Goal: Task Accomplishment & Management: Complete application form

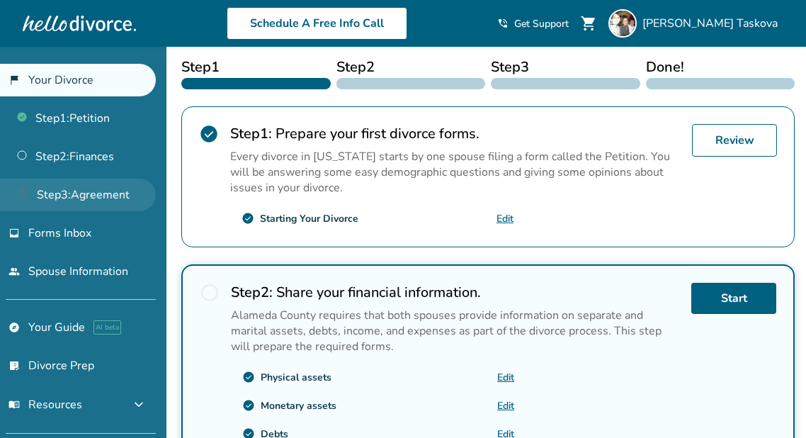
click at [46, 182] on link "Step 3 : Agreement" at bounding box center [78, 195] width 156 height 33
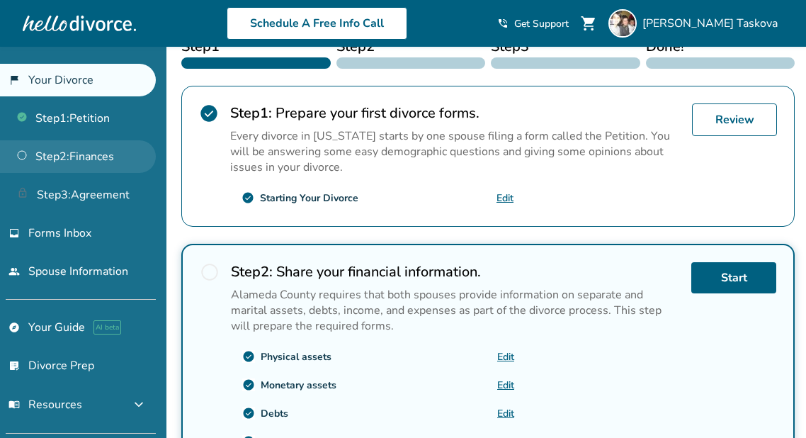
click at [64, 159] on link "Step 2 : Finances" at bounding box center [78, 156] width 156 height 33
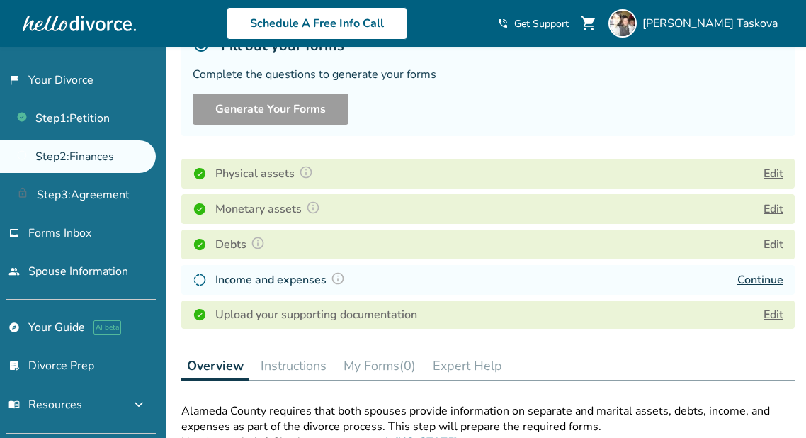
scroll to position [125, 0]
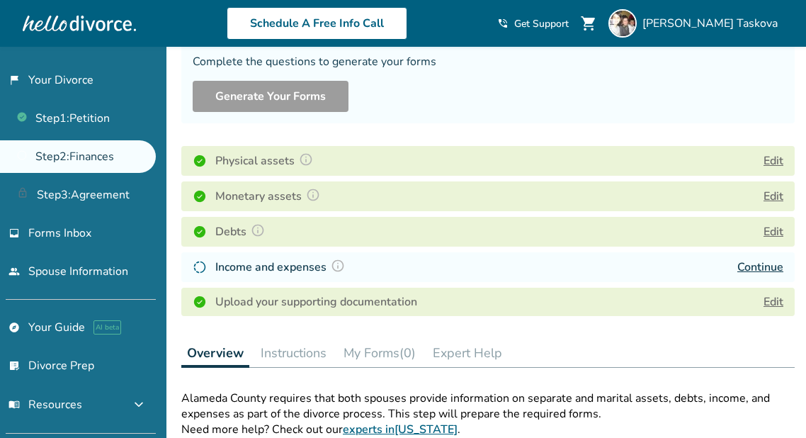
click at [765, 256] on div "Income and expenses Continue" at bounding box center [488, 267] width 614 height 30
click at [763, 261] on link "Continue" at bounding box center [761, 267] width 46 height 16
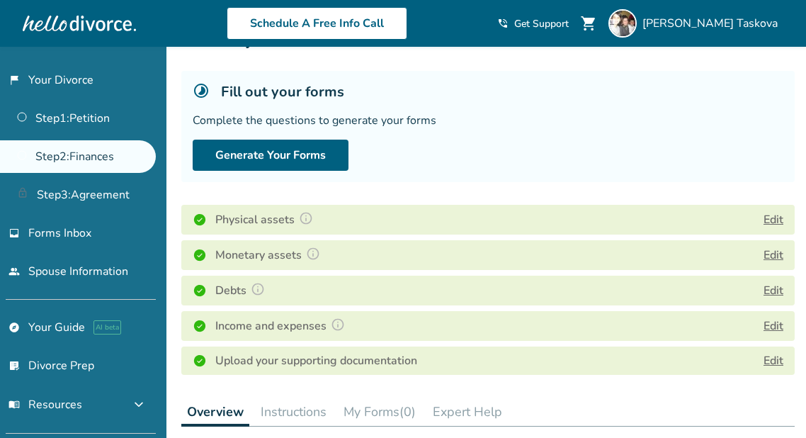
scroll to position [65, 0]
